Goal: Task Accomplishment & Management: Manage account settings

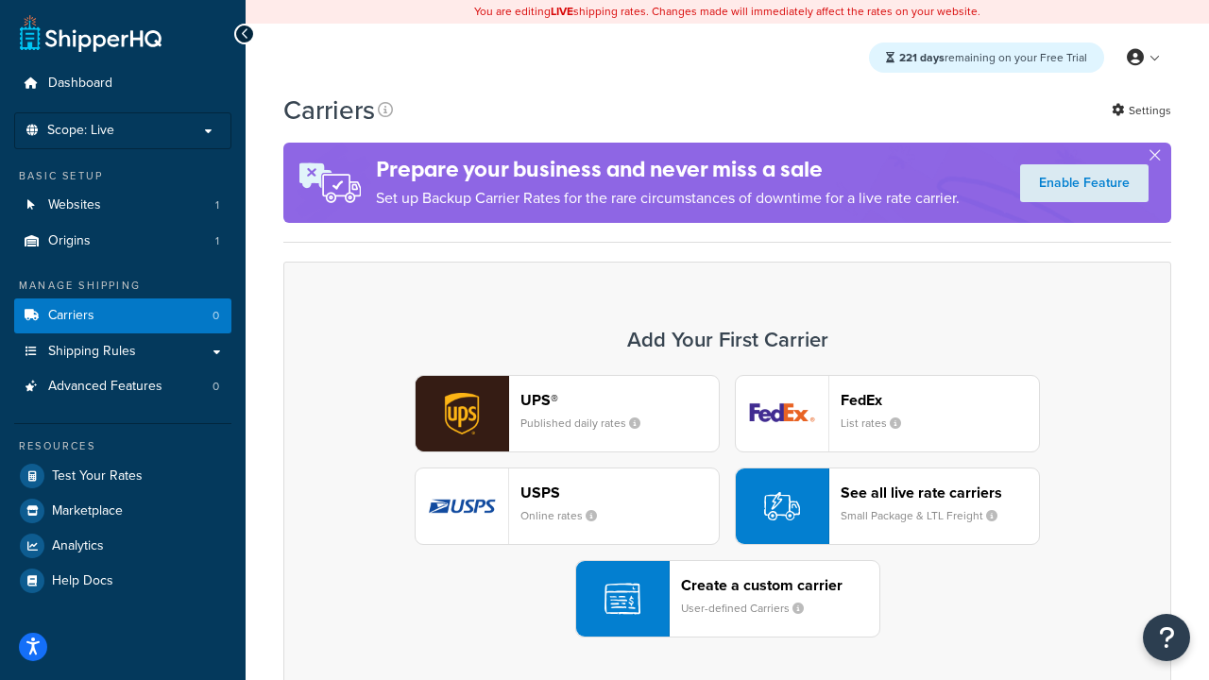
click at [727, 506] on div "UPS® Published daily rates FedEx List rates USPS Online rates See all live rate…" at bounding box center [727, 506] width 848 height 263
click at [940, 400] on header "FedEx" at bounding box center [940, 400] width 198 height 18
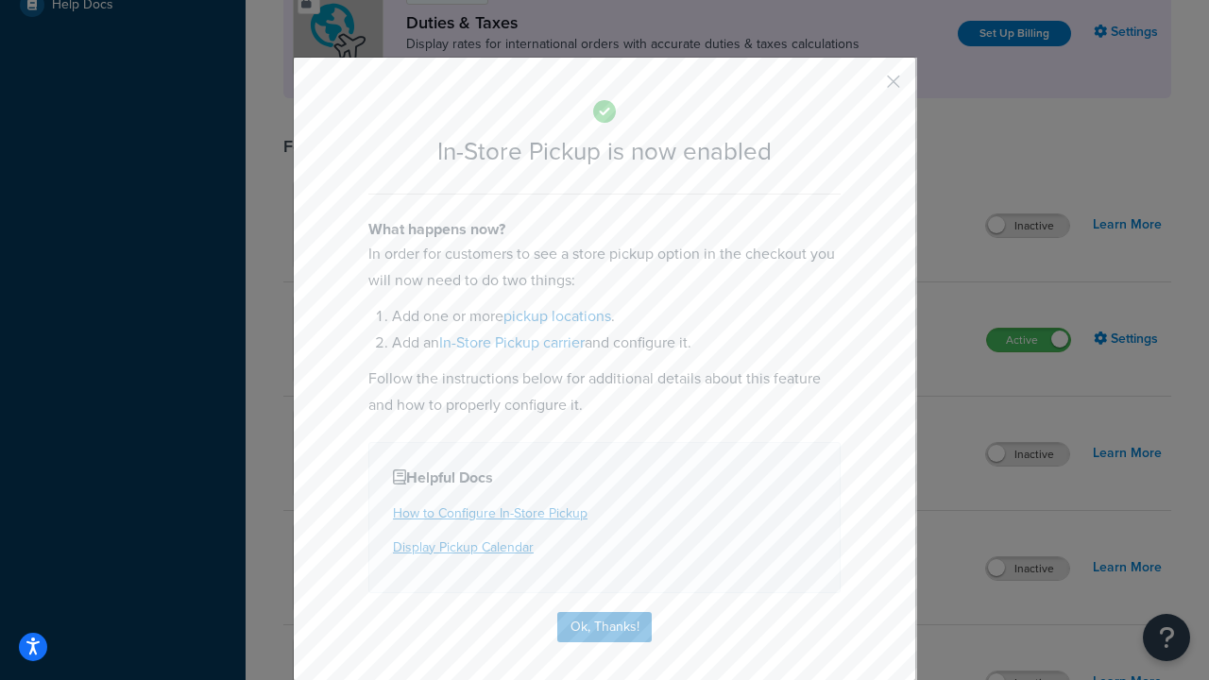
click at [865, 88] on button "button" at bounding box center [865, 88] width 5 height 5
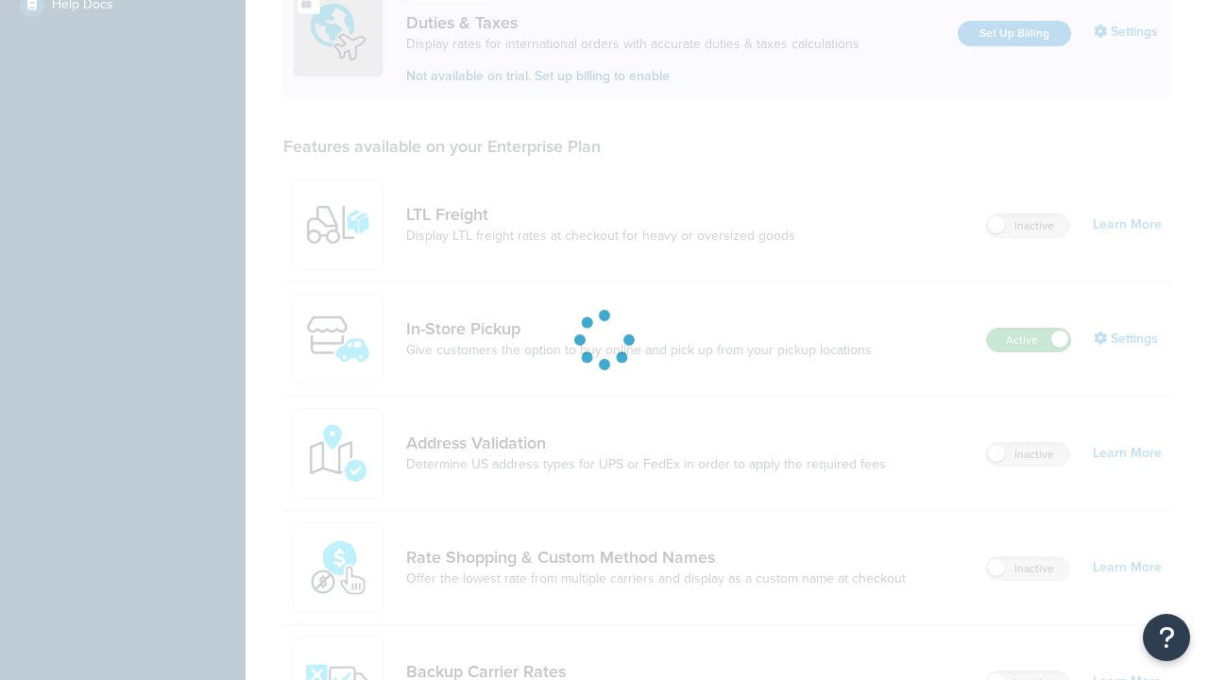
click at [1029, 329] on label "Active" at bounding box center [1028, 340] width 83 height 23
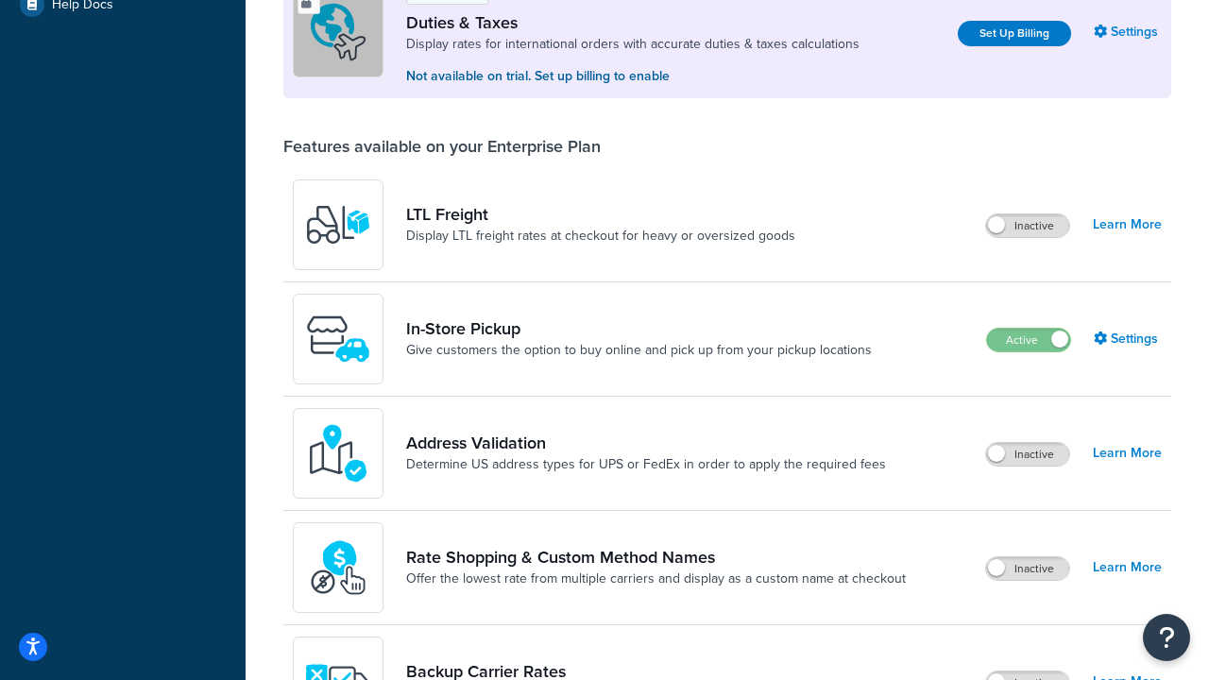
scroll to position [941, 0]
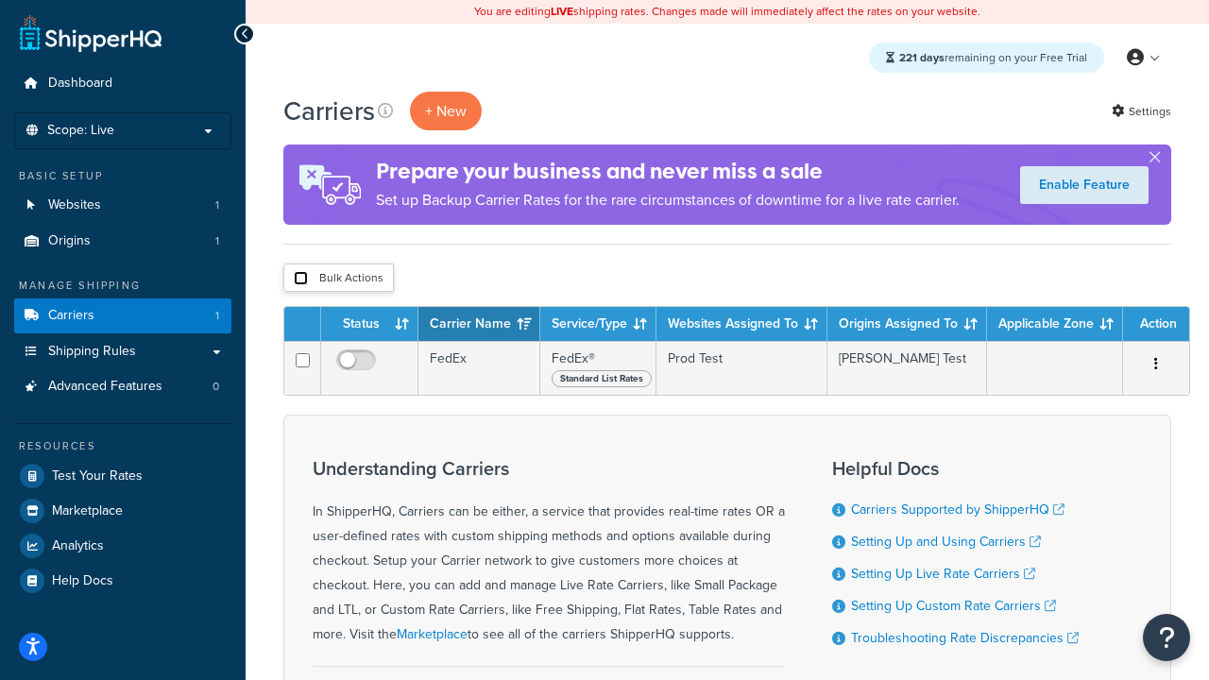
click at [300, 279] on input "checkbox" at bounding box center [301, 278] width 14 height 14
checkbox input "true"
click at [0, 0] on button "Delete" at bounding box center [0, 0] width 0 height 0
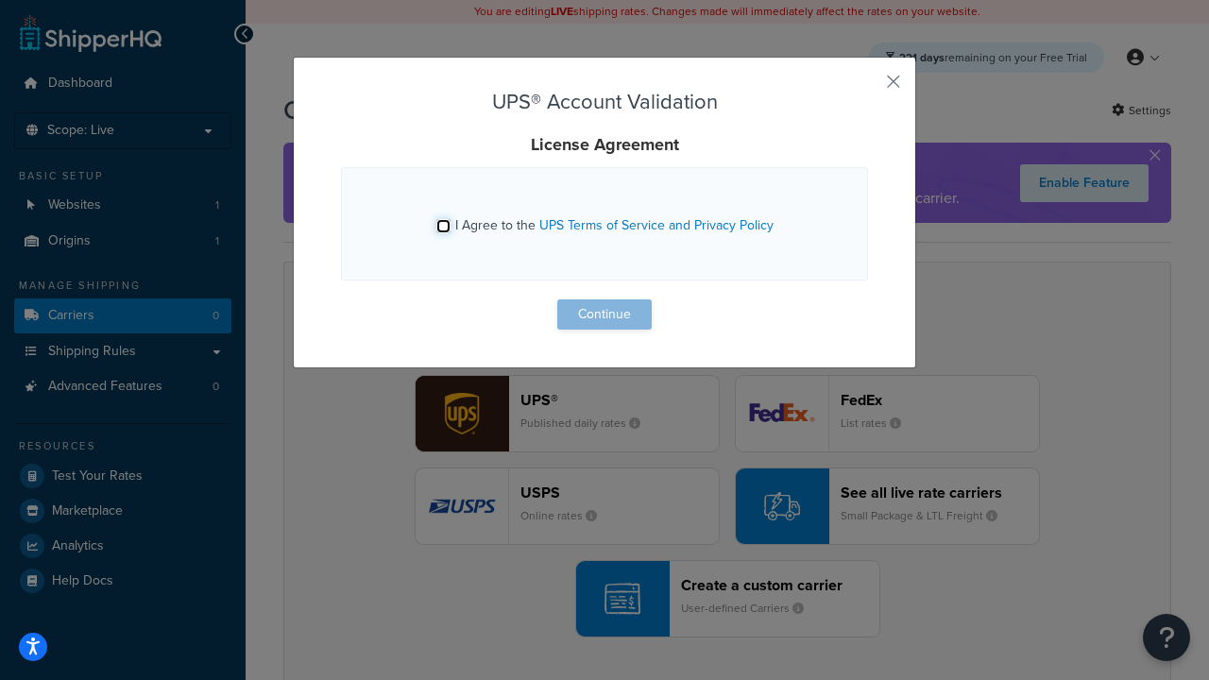
click at [443, 226] on input "I Agree to the UPS Terms of Service and Privacy Policy" at bounding box center [443, 226] width 14 height 14
checkbox input "true"
click at [604, 315] on button "Continue" at bounding box center [604, 314] width 94 height 30
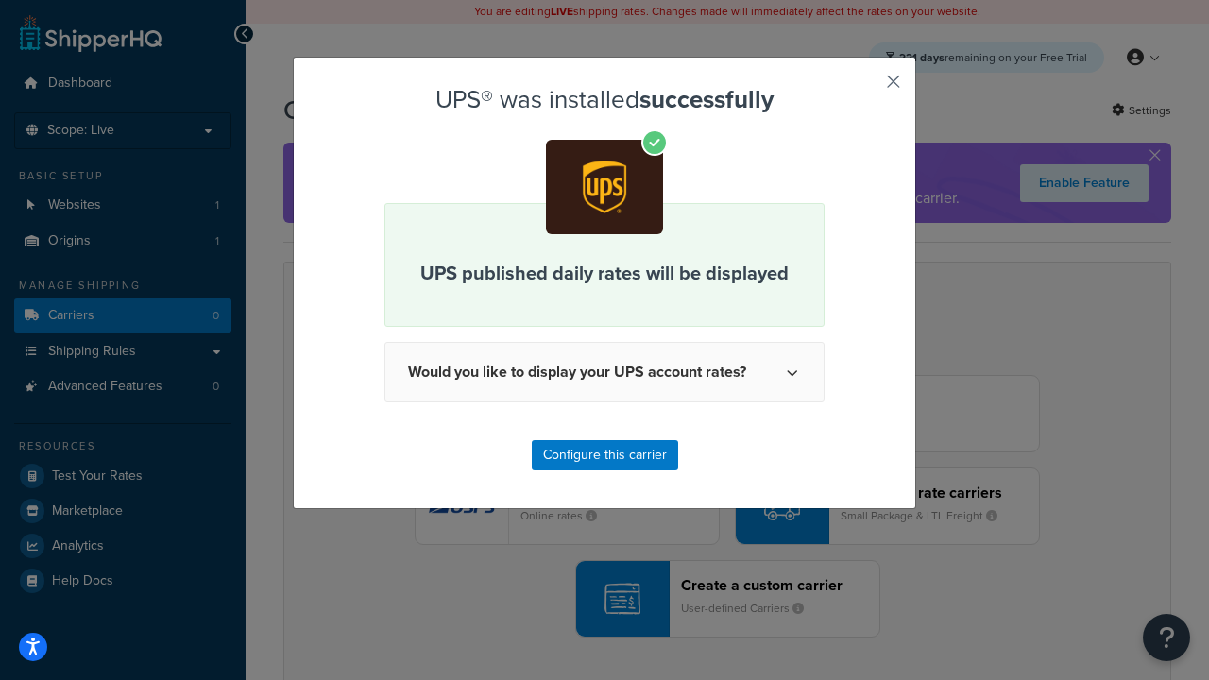
click at [865, 88] on button "button" at bounding box center [865, 88] width 5 height 5
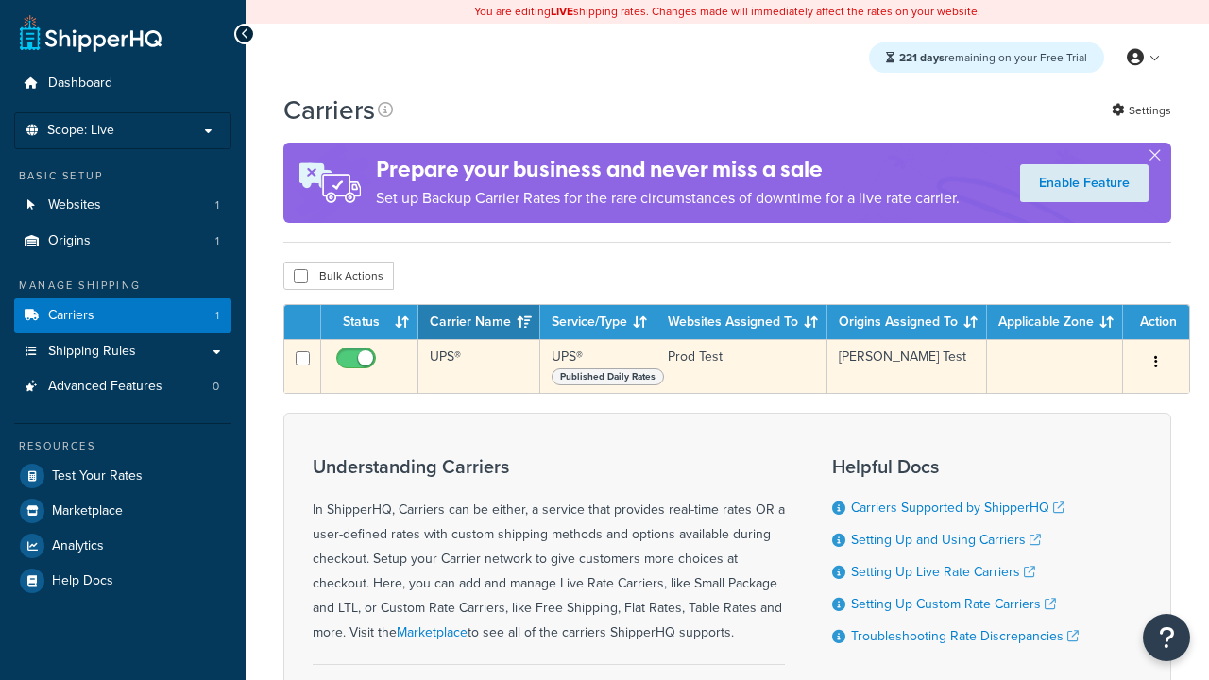
click at [358, 366] on input "checkbox" at bounding box center [358, 363] width 52 height 24
checkbox input "false"
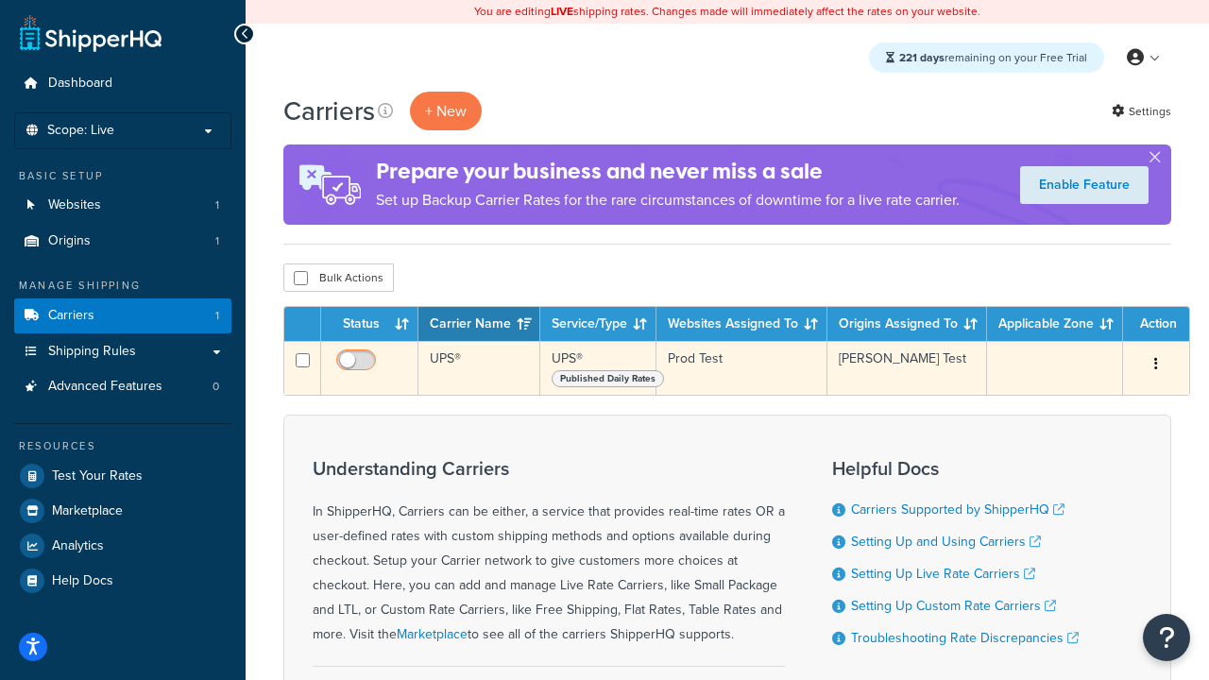
click at [358, 366] on input "checkbox" at bounding box center [358, 365] width 52 height 24
checkbox input "true"
